Goal: Task Accomplishment & Management: Manage account settings

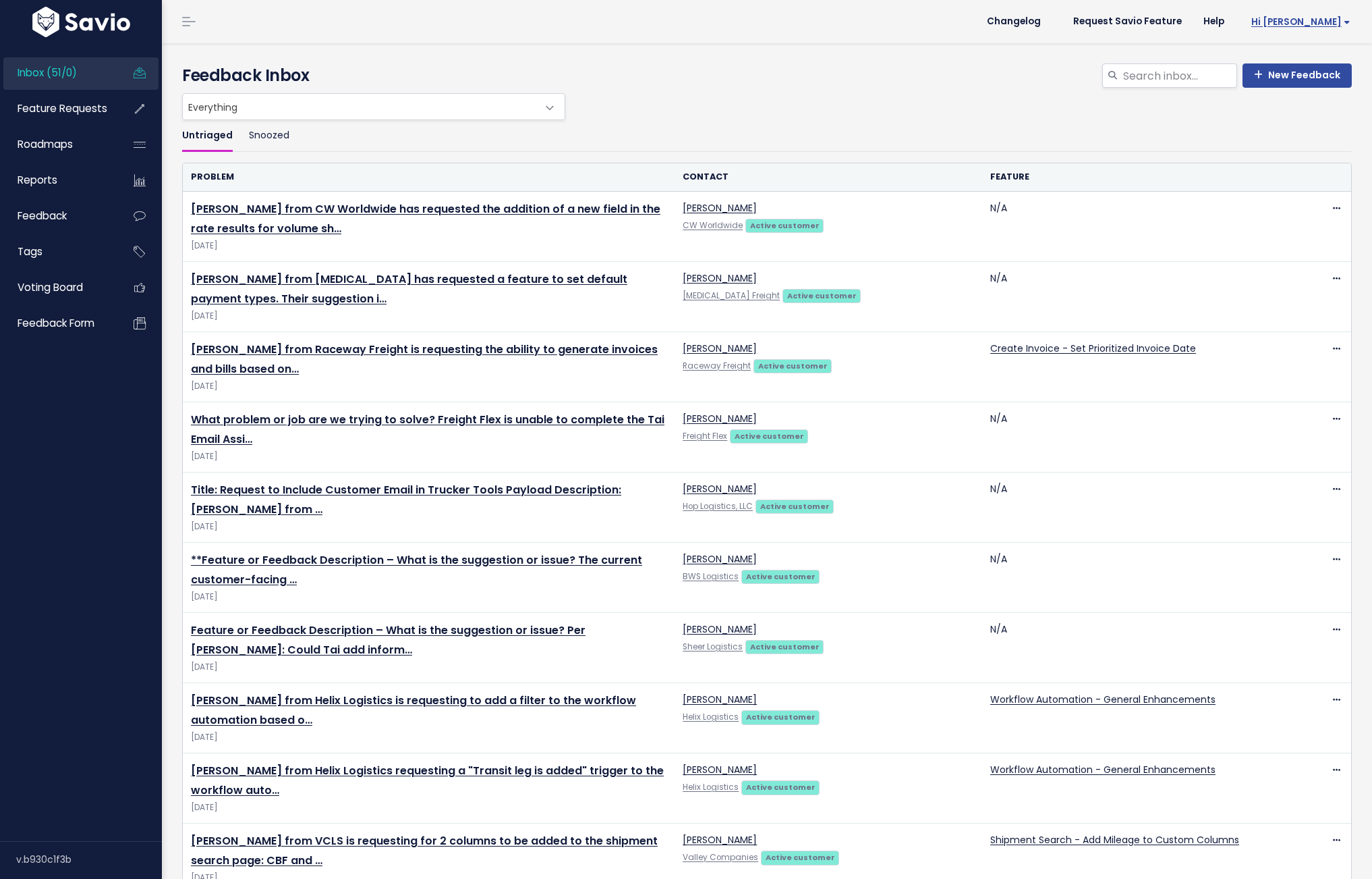
click at [1326, 19] on span "Hi [PERSON_NAME]" at bounding box center [1301, 22] width 99 height 10
click at [1281, 140] on link "Manage Users" at bounding box center [1306, 140] width 99 height 26
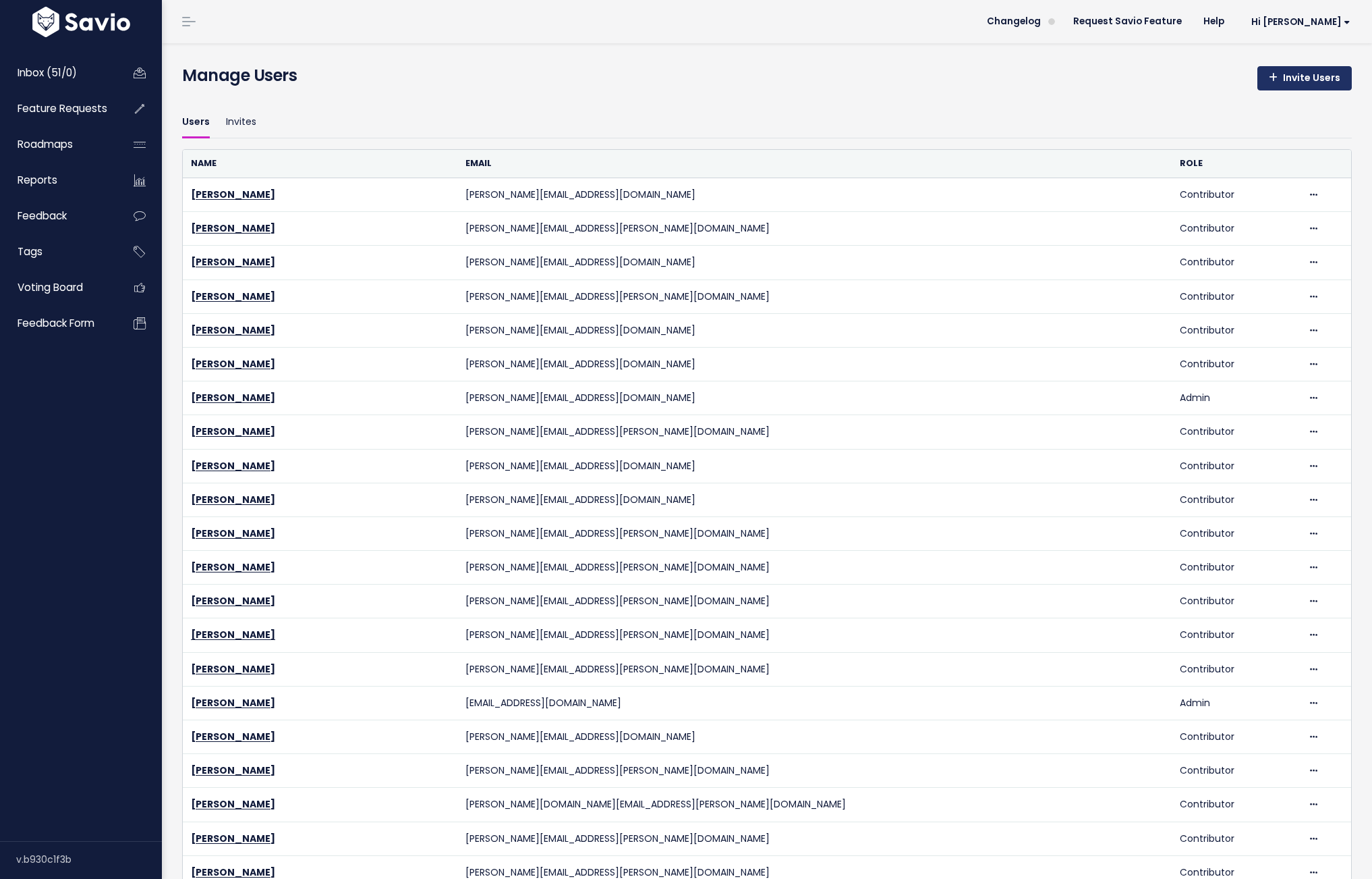
click at [1277, 83] on link "Invite Users" at bounding box center [1305, 78] width 95 height 24
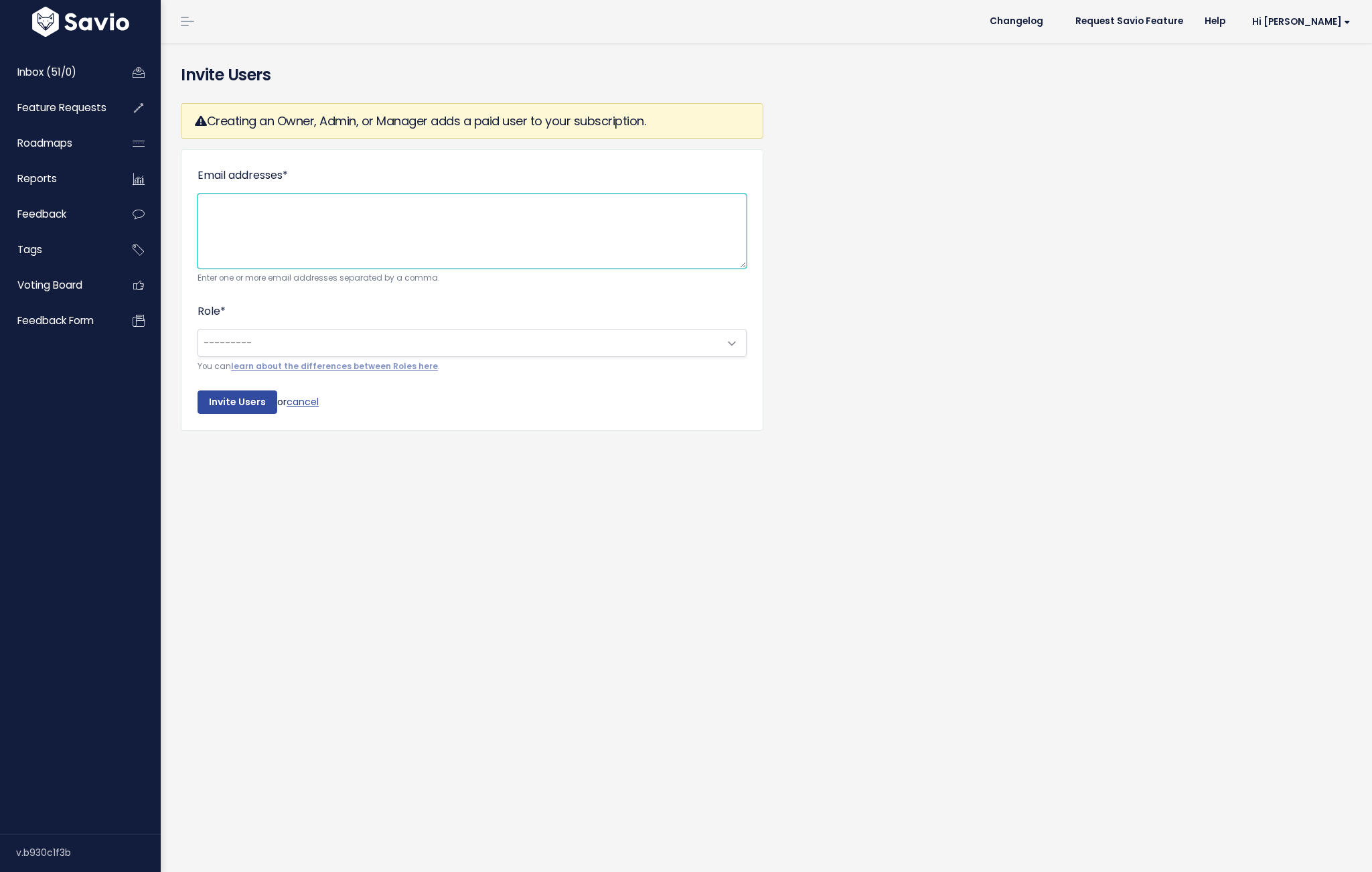
click at [244, 204] on textarea "Email addresses *" at bounding box center [472, 231] width 549 height 75
click at [250, 219] on textarea "Email addresses *" at bounding box center [472, 231] width 549 height 75
paste textarea "[PERSON_NAME][EMAIL_ADDRESS][DOMAIN_NAME]"
type textarea "[PERSON_NAME][EMAIL_ADDRESS][DOMAIN_NAME]"
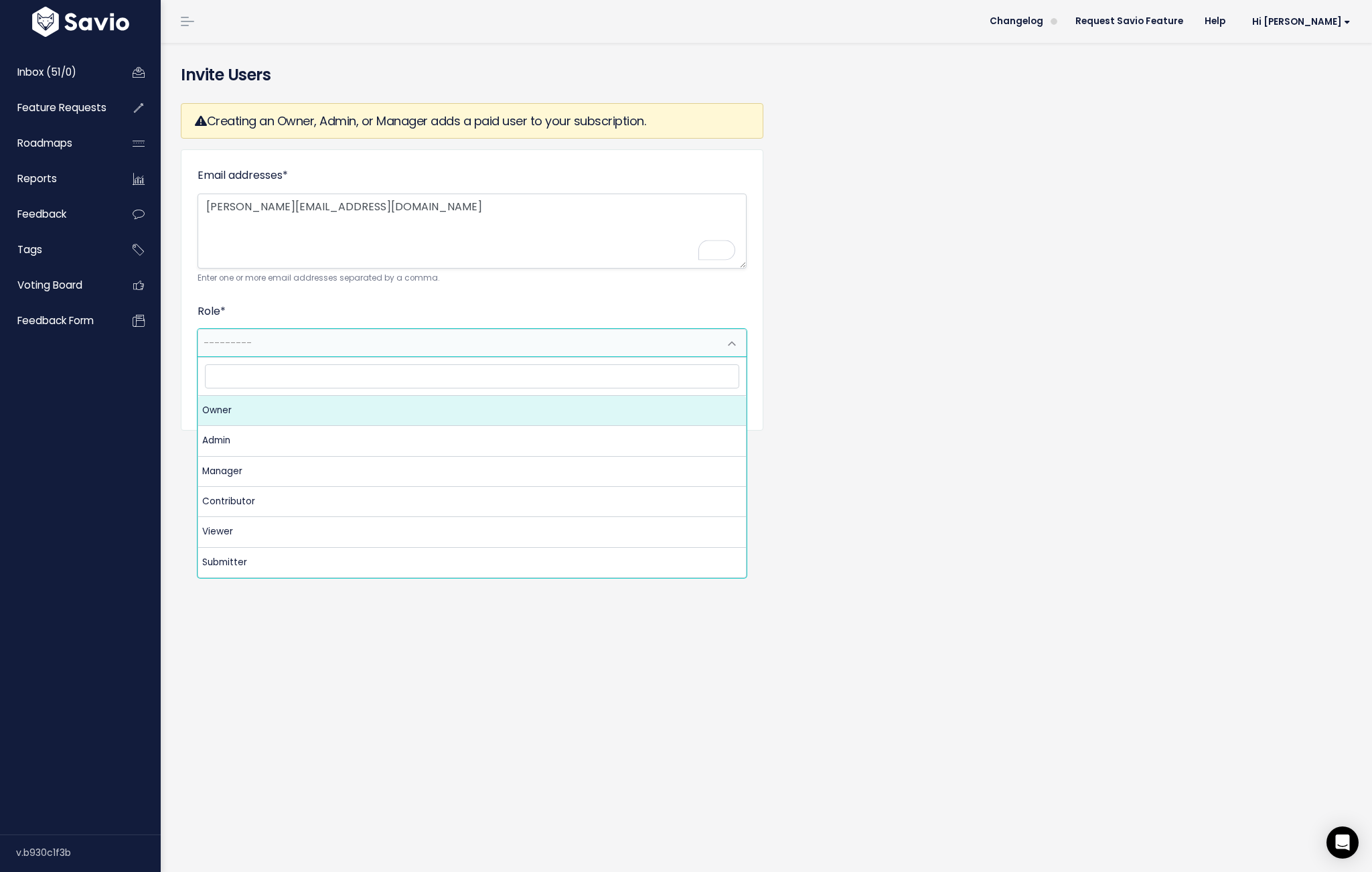
click at [241, 338] on span "---------" at bounding box center [228, 343] width 48 height 14
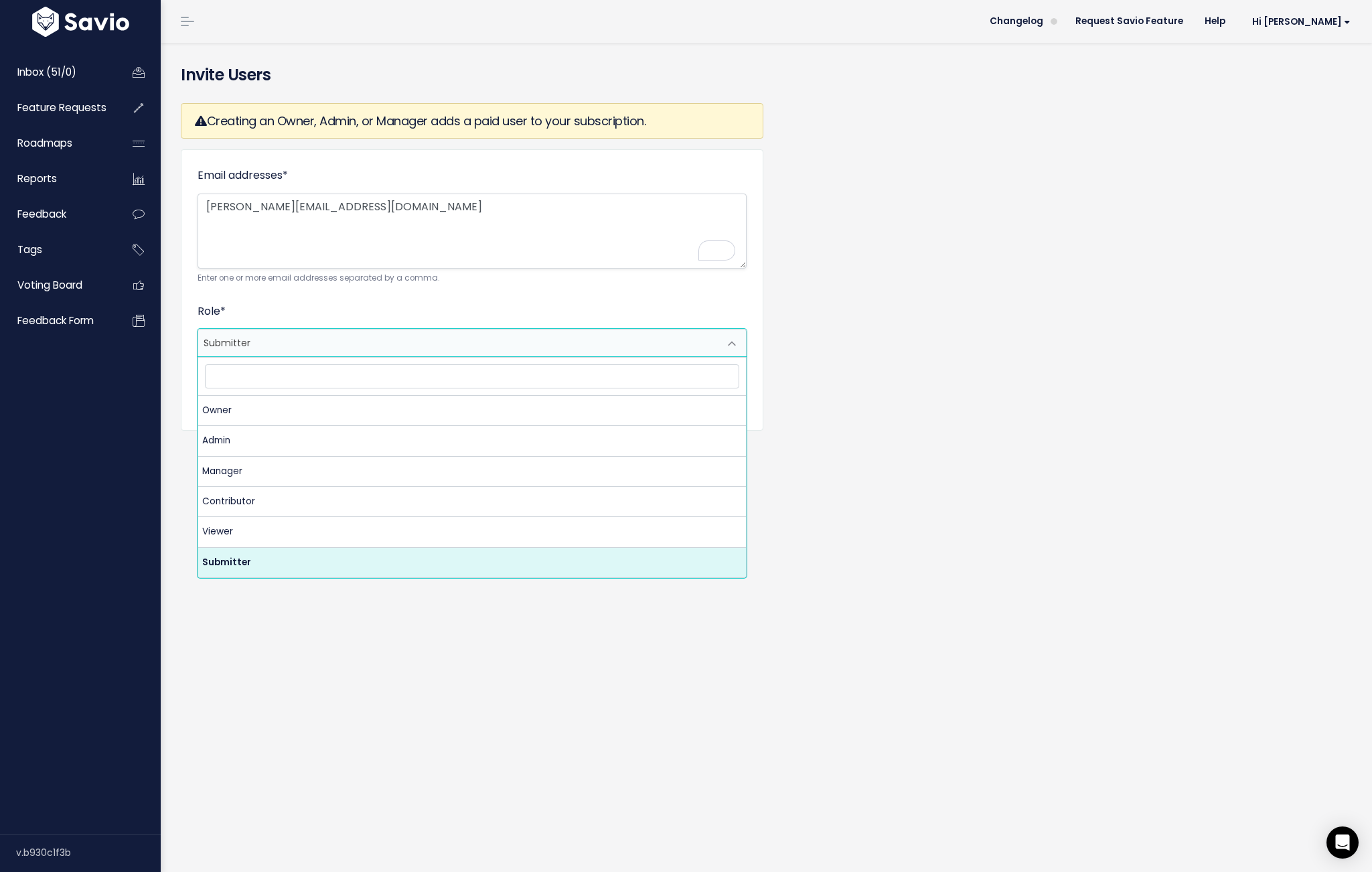
click at [259, 348] on span "Submitter" at bounding box center [458, 343] width 521 height 27
select select "CONTRIBUTOR"
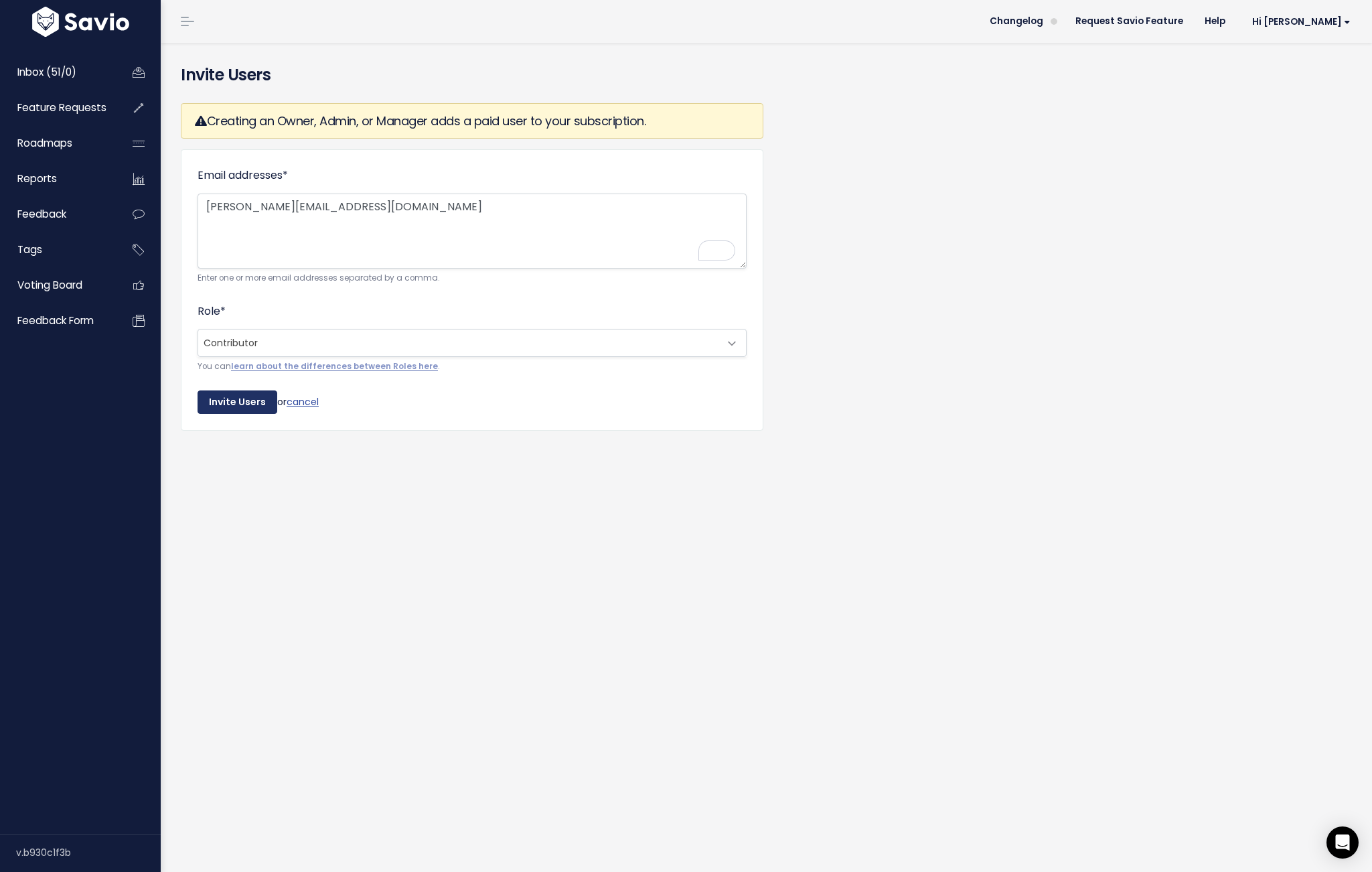
click at [217, 404] on input "Invite Users" at bounding box center [238, 403] width 80 height 24
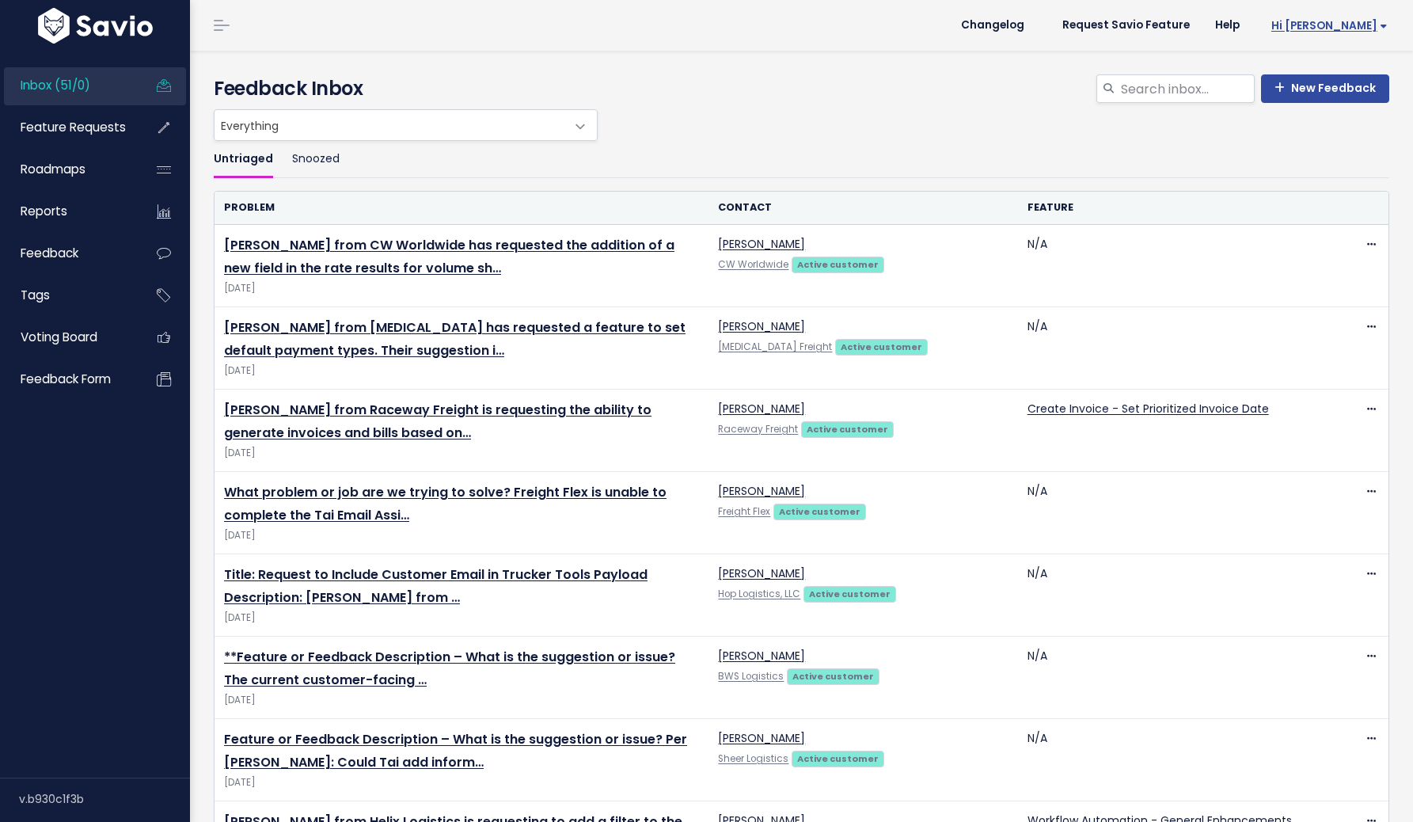
click at [1334, 13] on link "Hi [PERSON_NAME]" at bounding box center [1326, 25] width 148 height 25
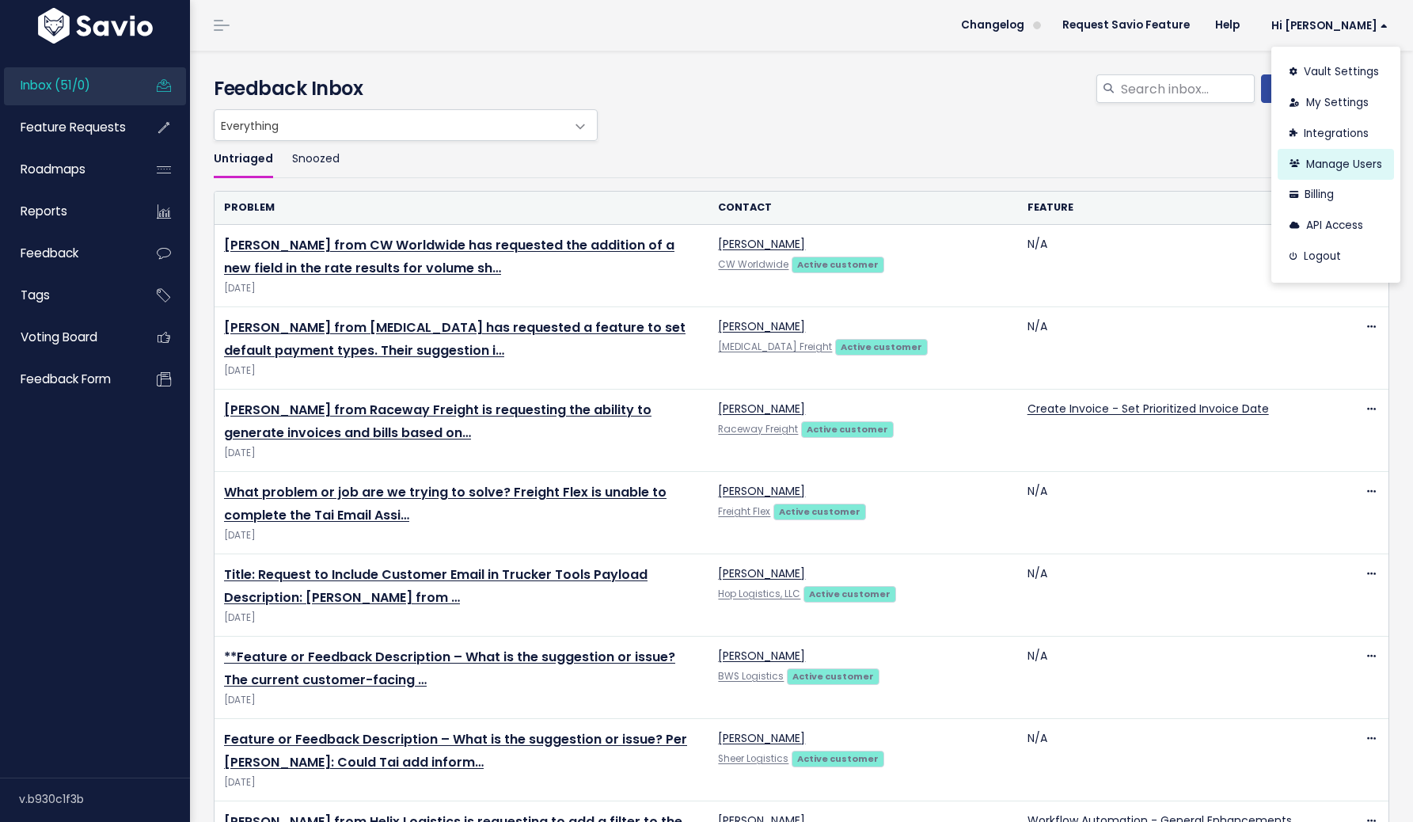
click at [1315, 163] on link "Manage Users" at bounding box center [1336, 164] width 116 height 31
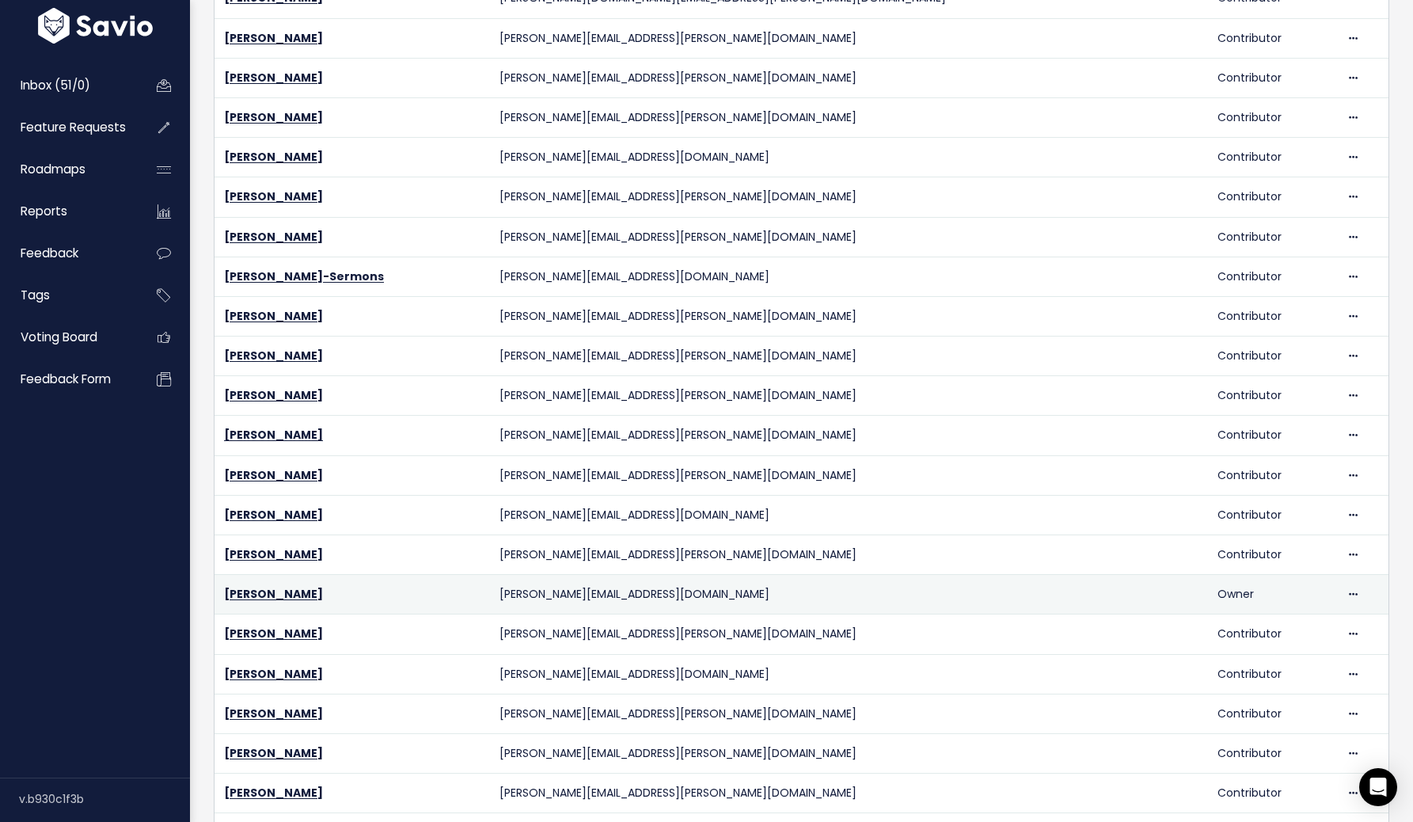
scroll to position [950, 0]
